Goal: Find specific page/section: Find specific page/section

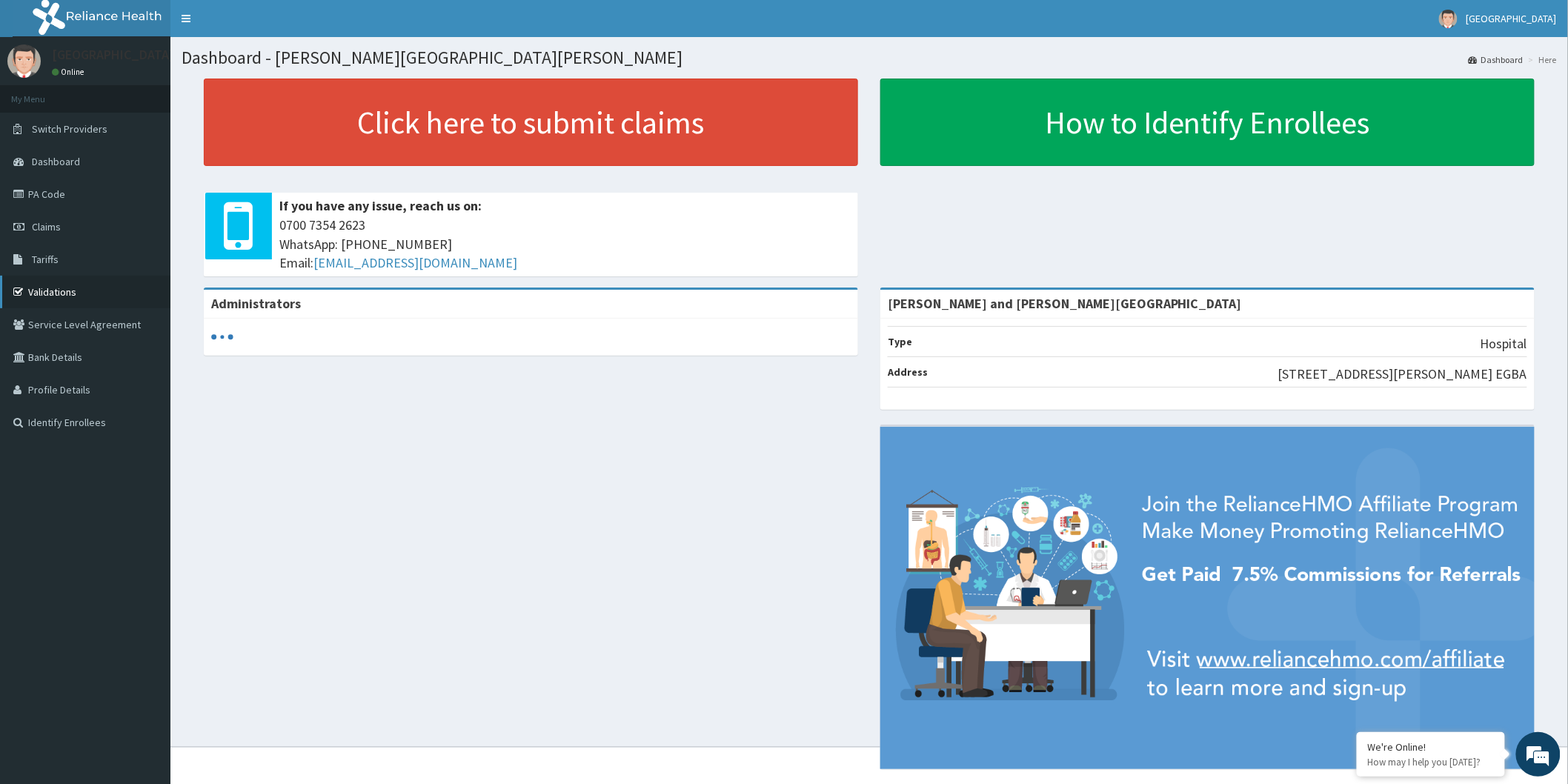
click at [113, 298] on link "Validations" at bounding box center [85, 292] width 170 height 32
click at [62, 286] on link "Validations" at bounding box center [85, 292] width 170 height 32
